Goal: Task Accomplishment & Management: Use online tool/utility

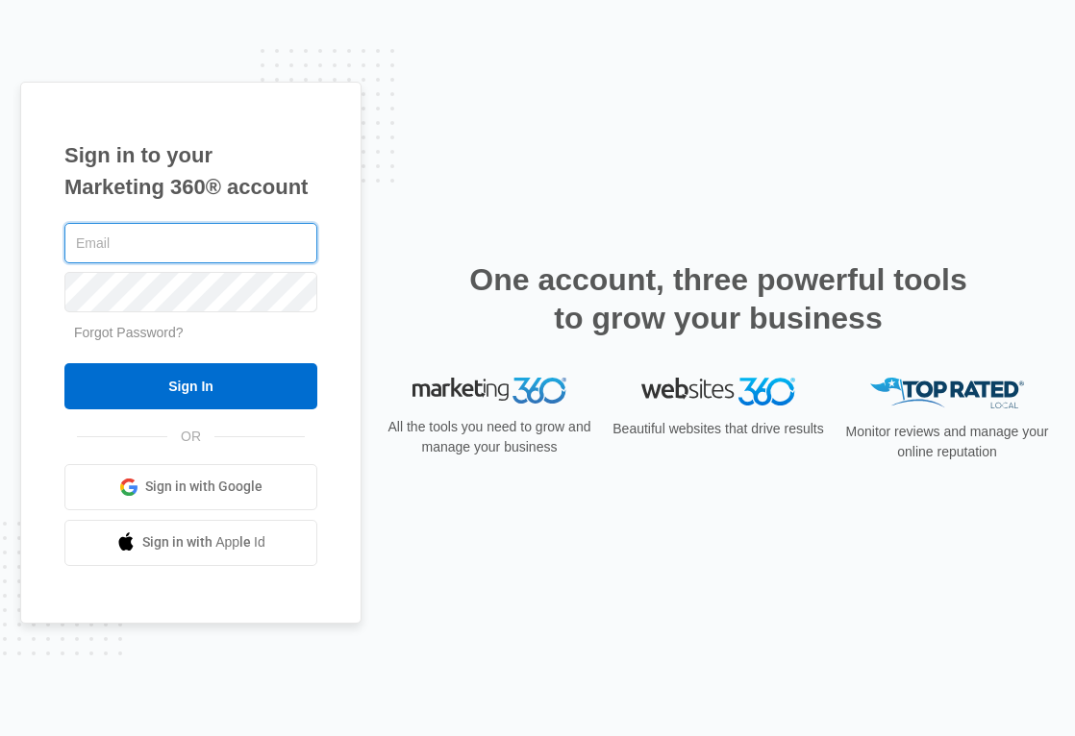
click at [161, 236] on input "text" at bounding box center [190, 243] width 253 height 40
type input "[PERSON_NAME][EMAIL_ADDRESS][PERSON_NAME][DOMAIN_NAME]"
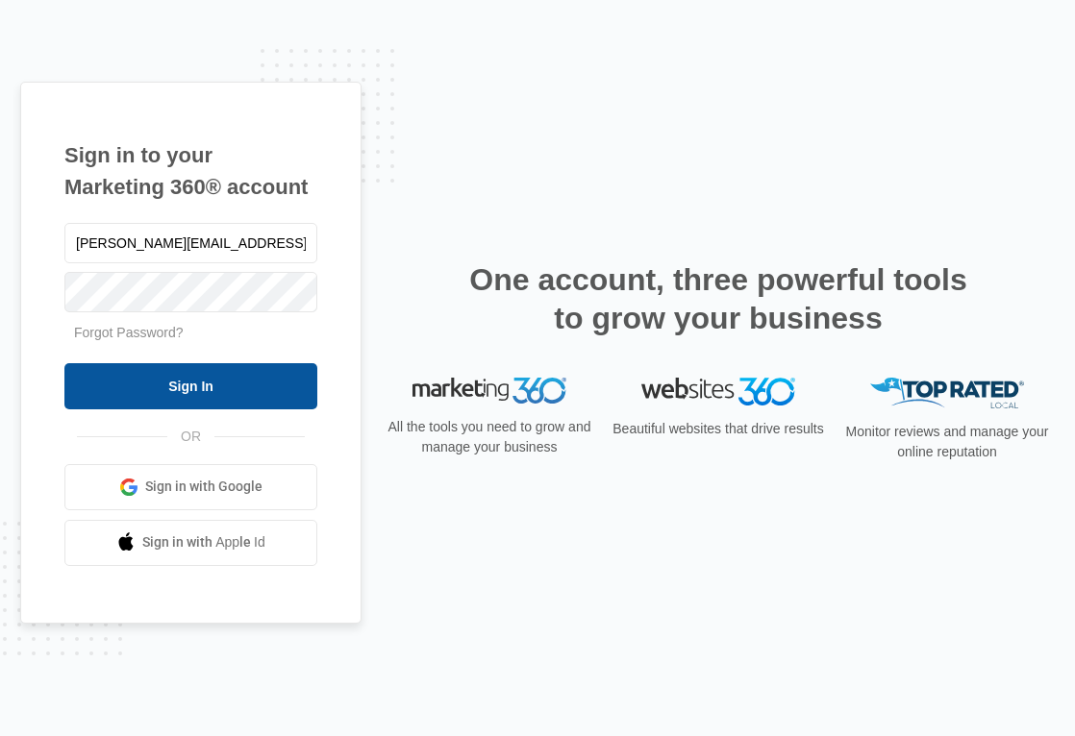
click at [213, 374] on input "Sign In" at bounding box center [190, 386] width 253 height 46
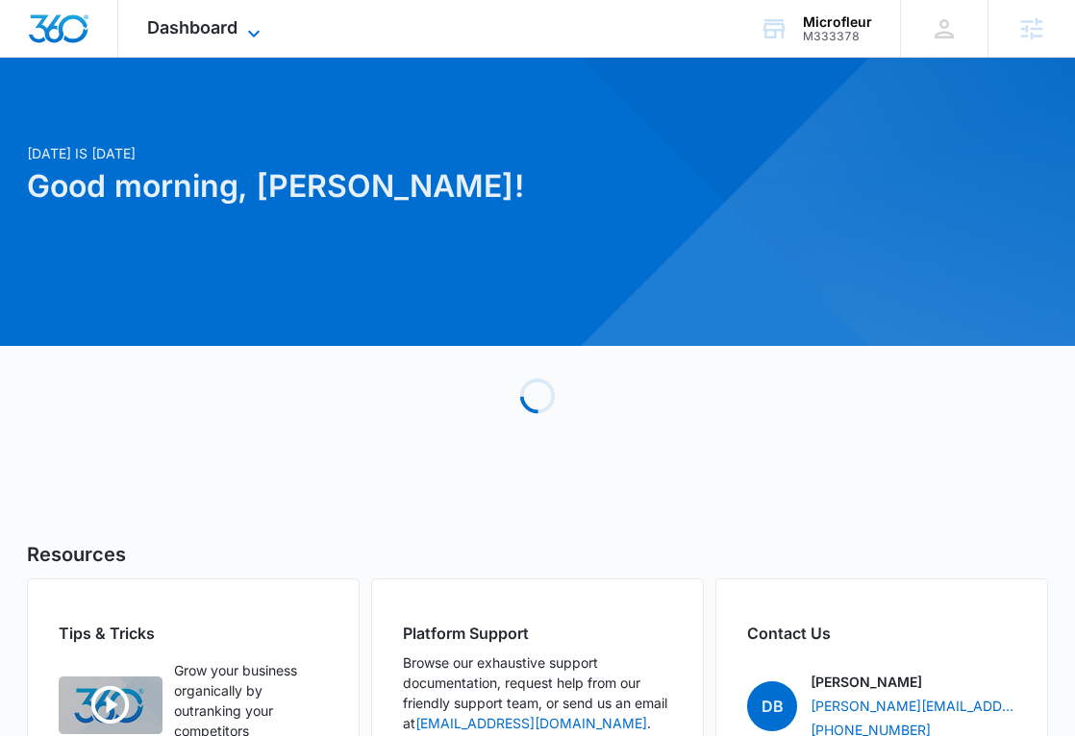
click at [248, 22] on icon at bounding box center [253, 33] width 23 height 23
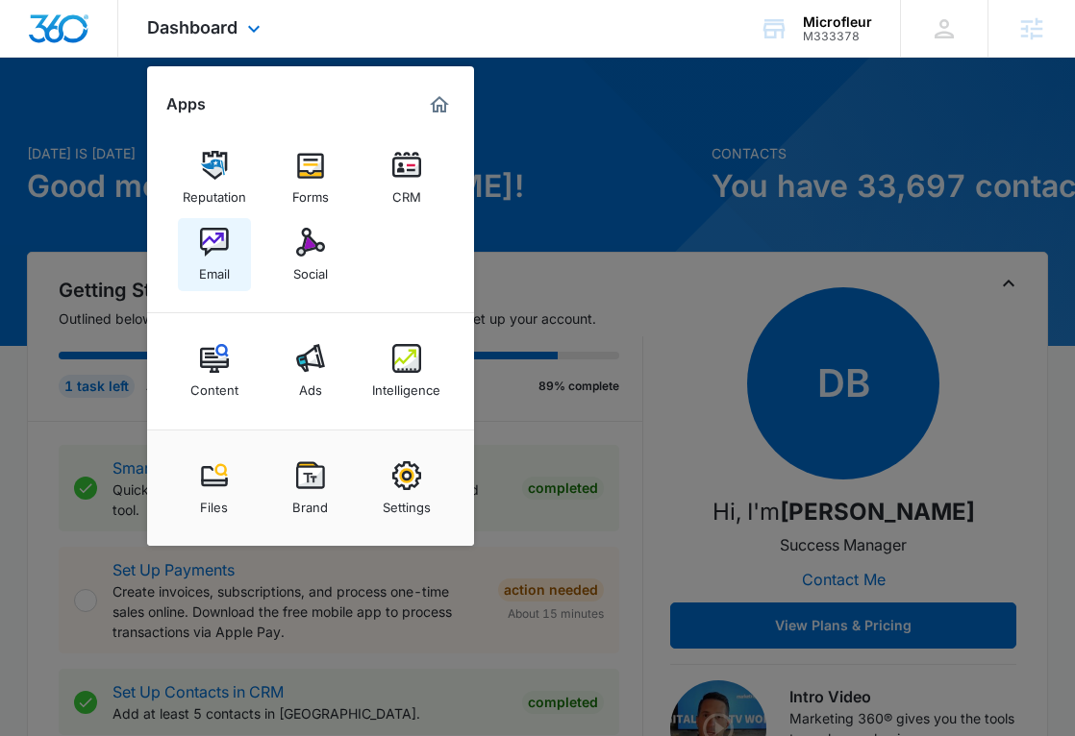
click at [213, 274] on div "Email" at bounding box center [214, 269] width 31 height 25
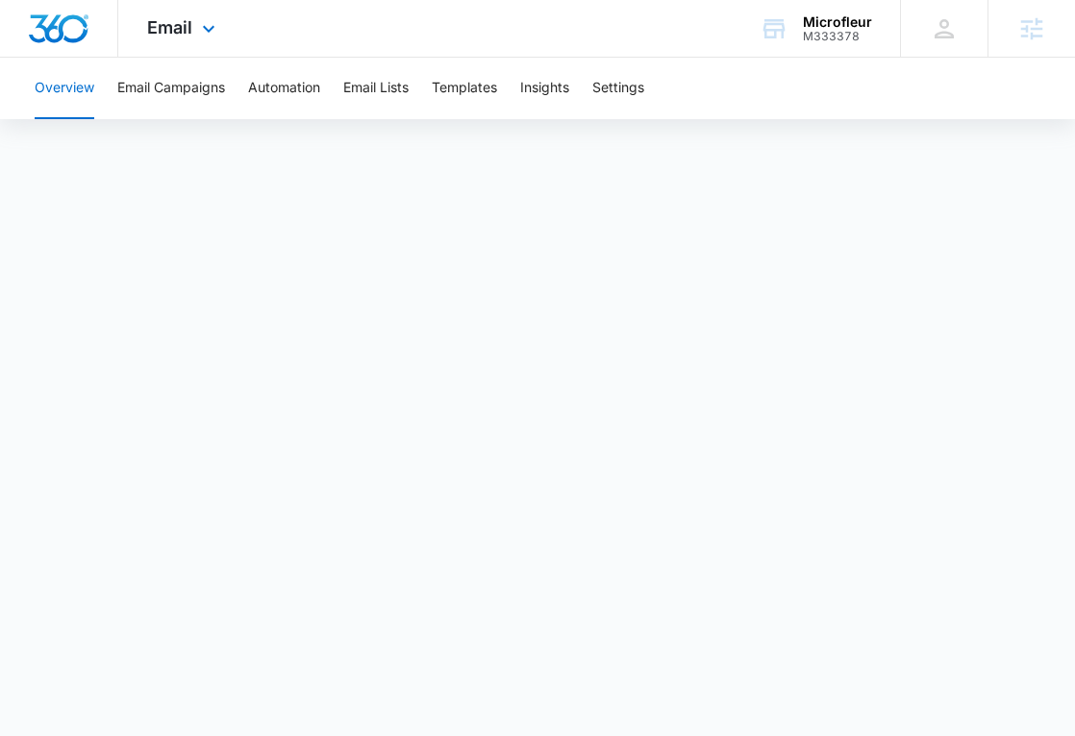
click at [466, 57] on div "Email Apps Reputation Forms CRM Email Social Content Ads Intelligence Files Bra…" at bounding box center [537, 29] width 1075 height 58
click at [466, 75] on button "Templates" at bounding box center [464, 89] width 65 height 62
click at [202, 99] on button "Email Campaigns" at bounding box center [171, 89] width 108 height 62
